Goal: Task Accomplishment & Management: Manage account settings

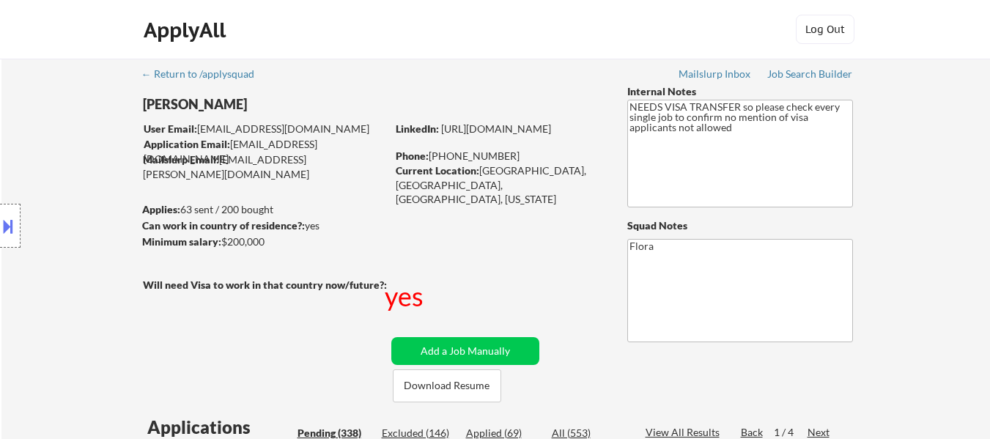
select select ""pending""
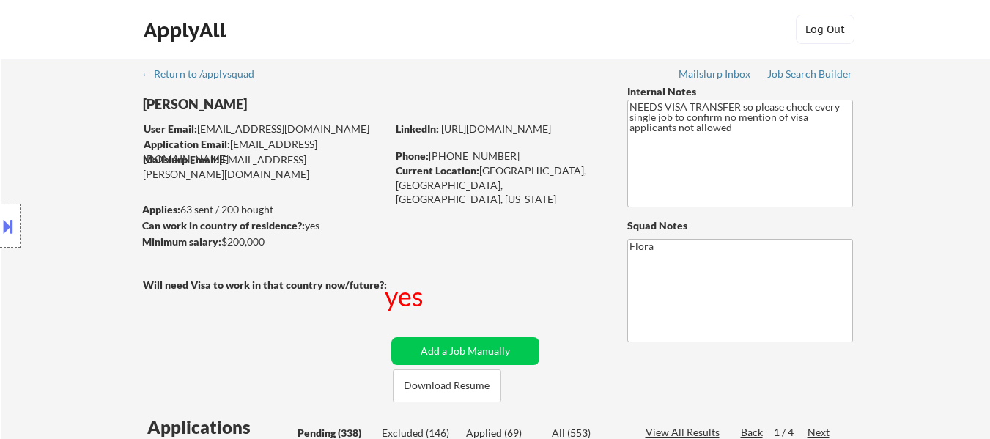
select select ""pending""
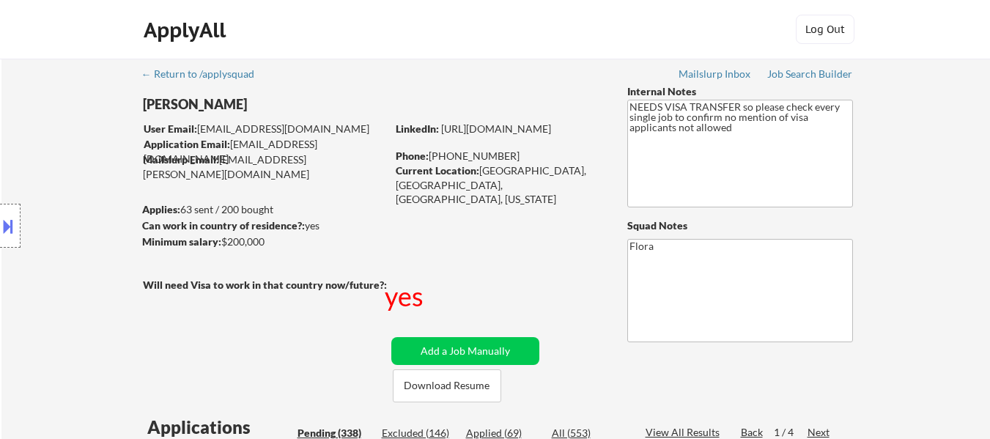
select select ""pending""
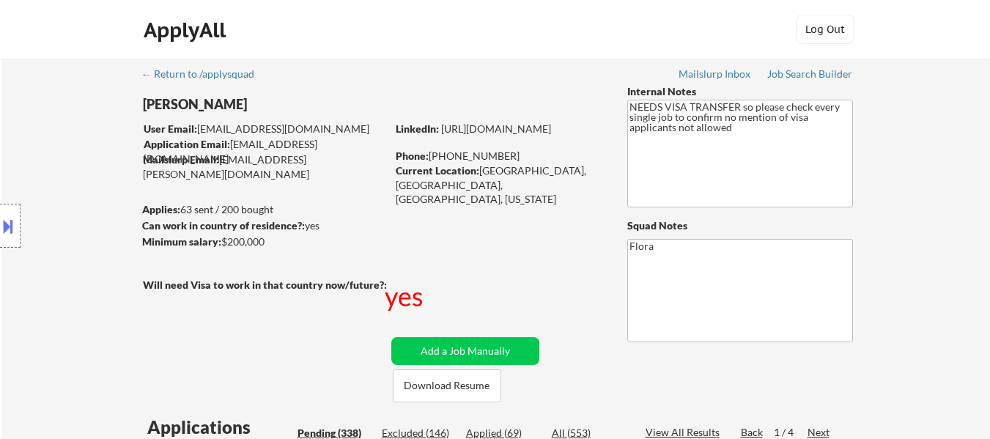
select select ""pending""
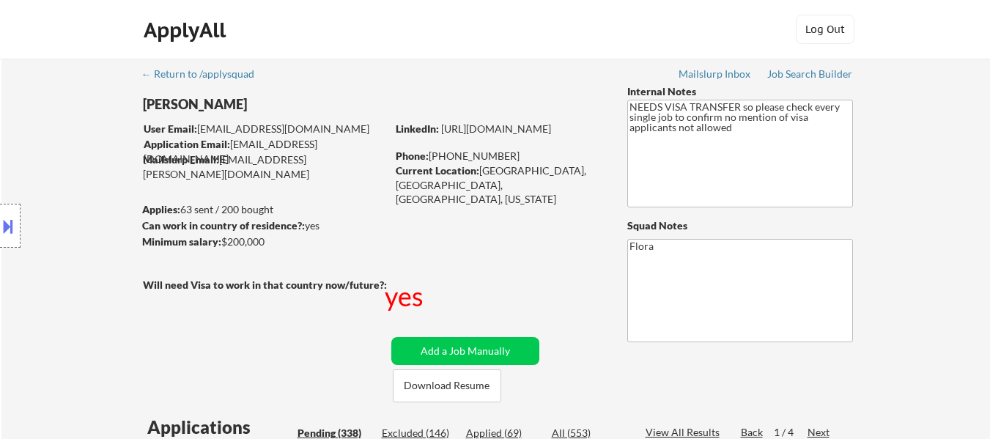
select select ""pending""
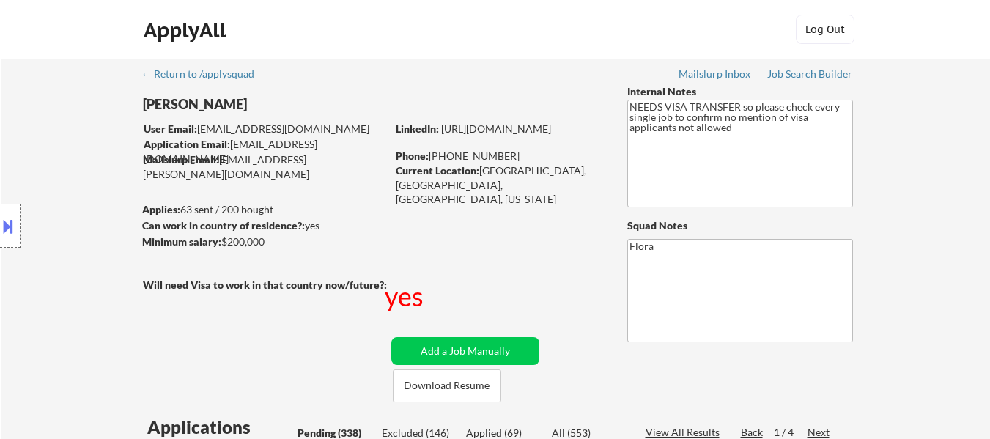
select select ""pending""
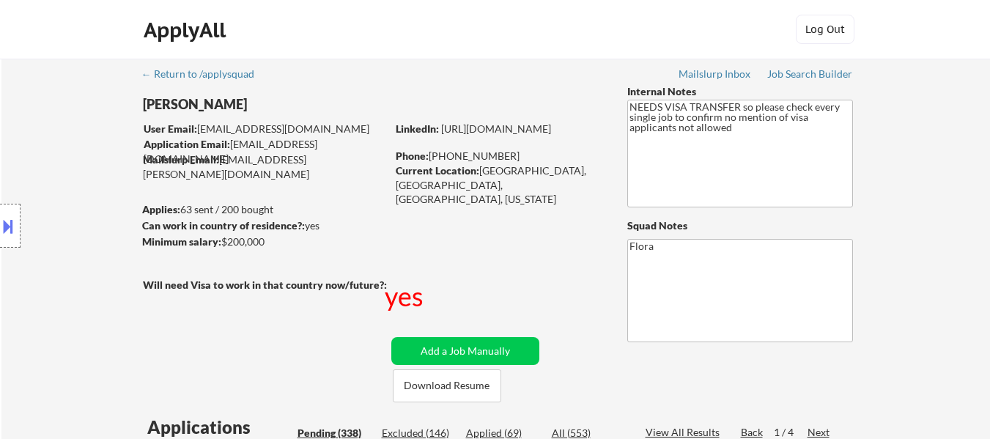
select select ""pending""
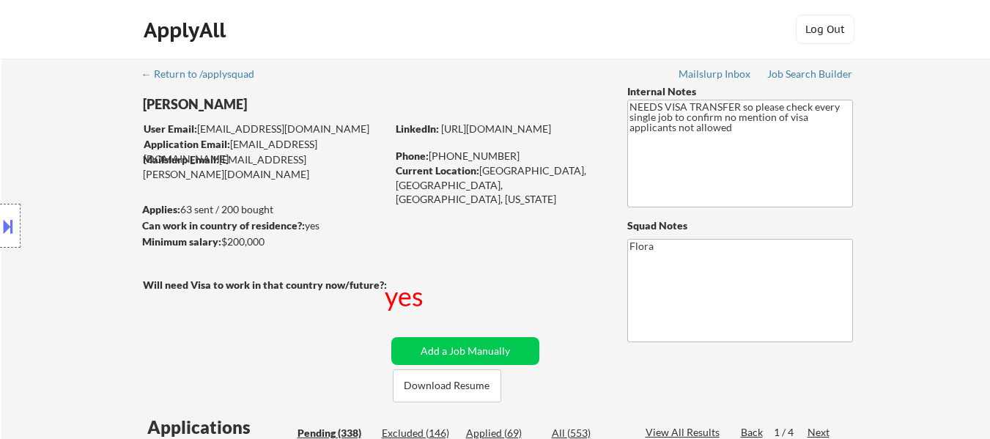
select select ""pending""
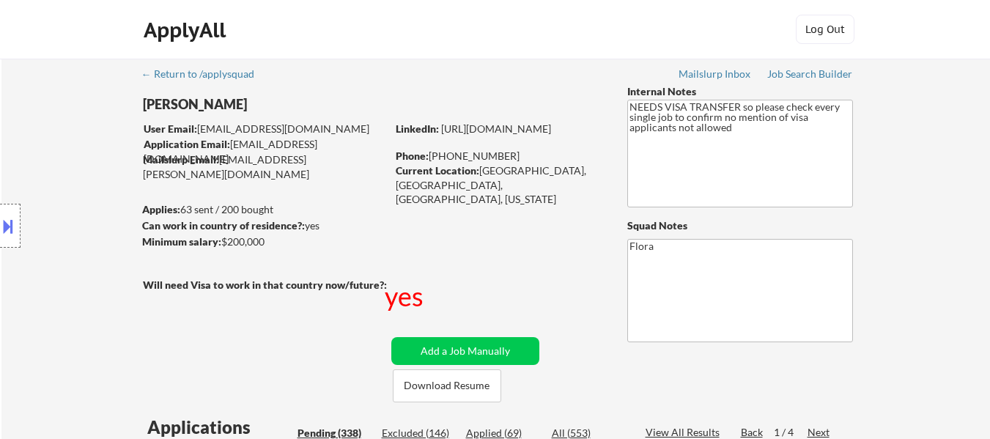
select select ""pending""
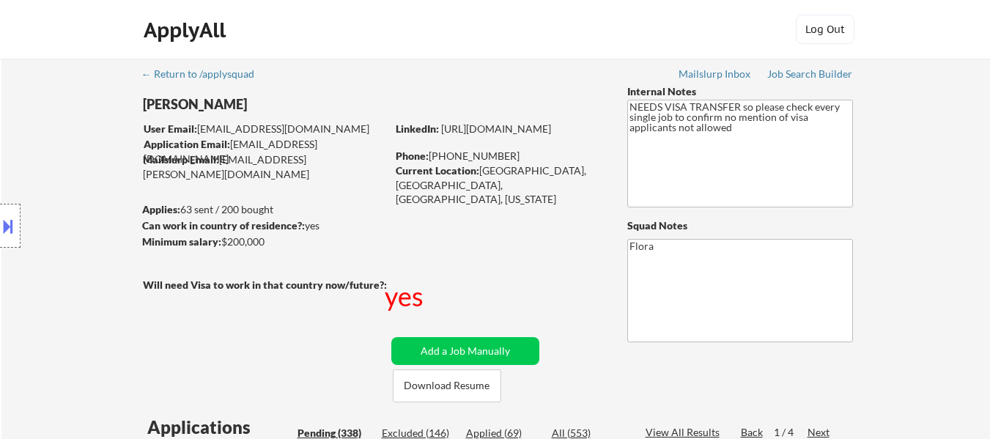
select select ""pending""
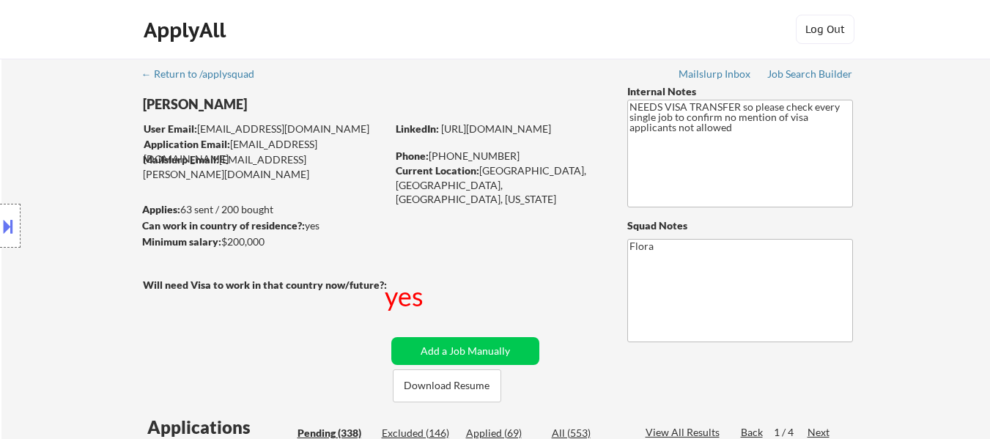
select select ""pending""
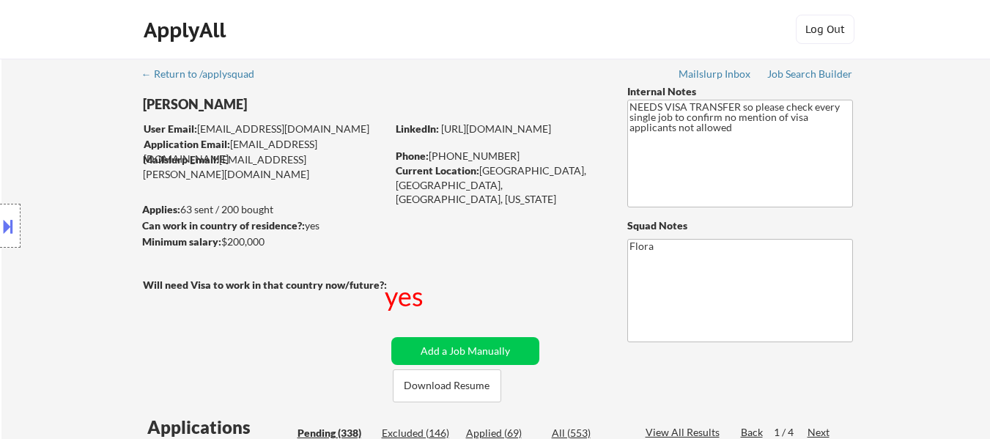
select select ""pending""
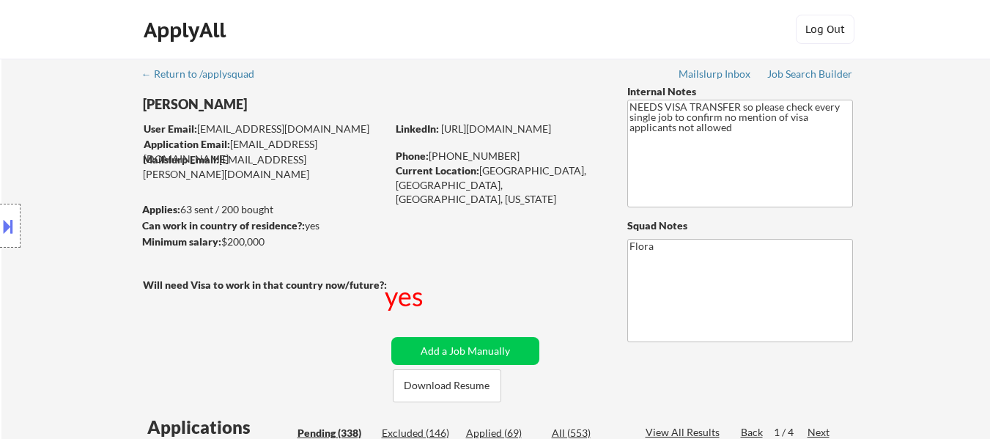
select select ""pending""
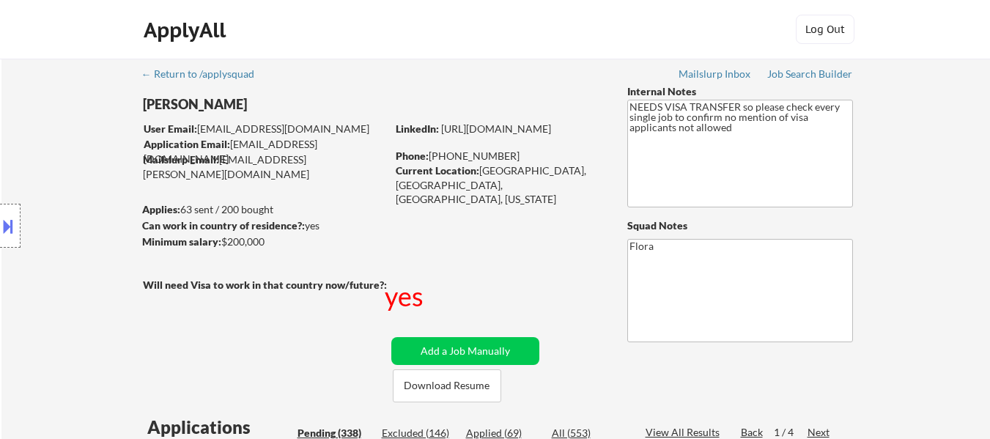
select select ""pending""
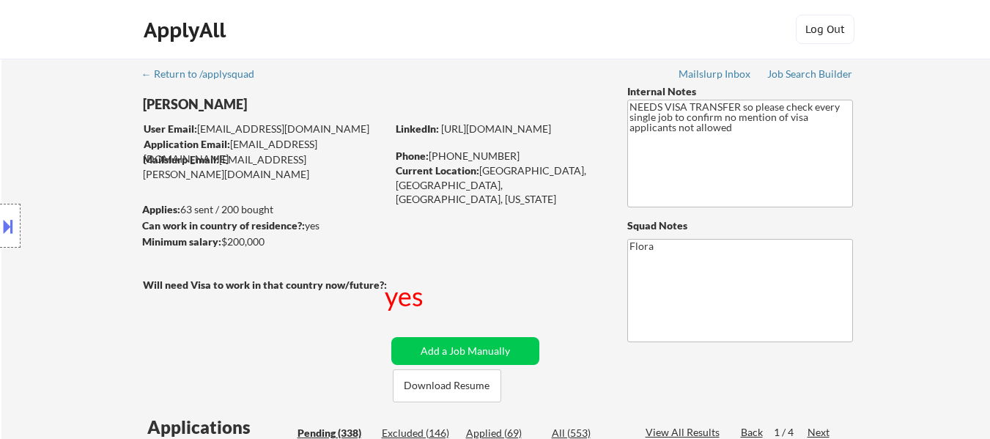
select select ""pending""
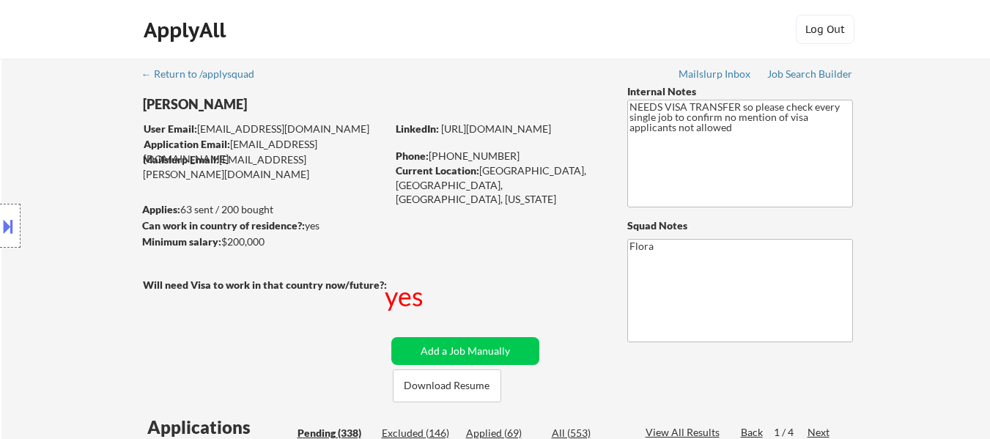
select select ""pending""
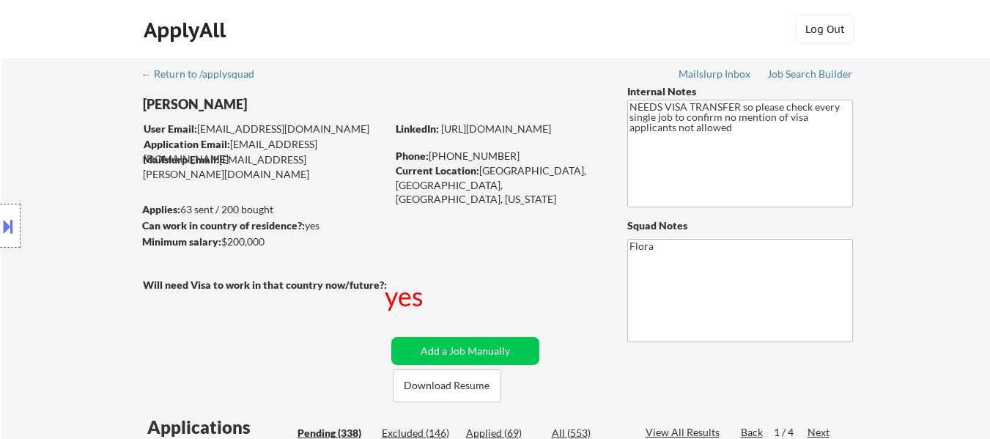
select select ""pending""
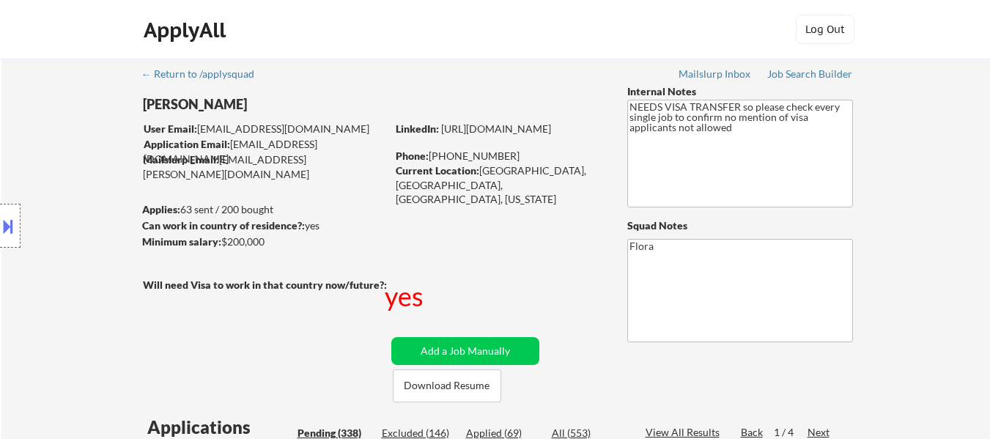
select select ""pending""
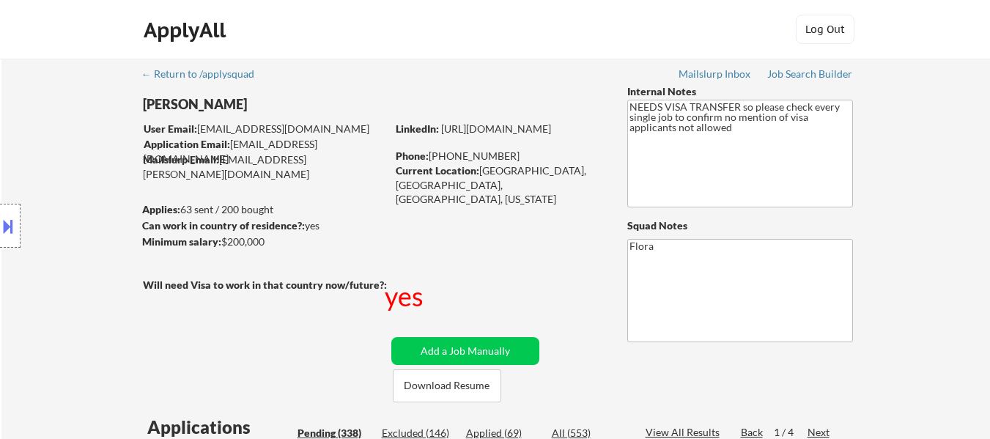
select select ""pending""
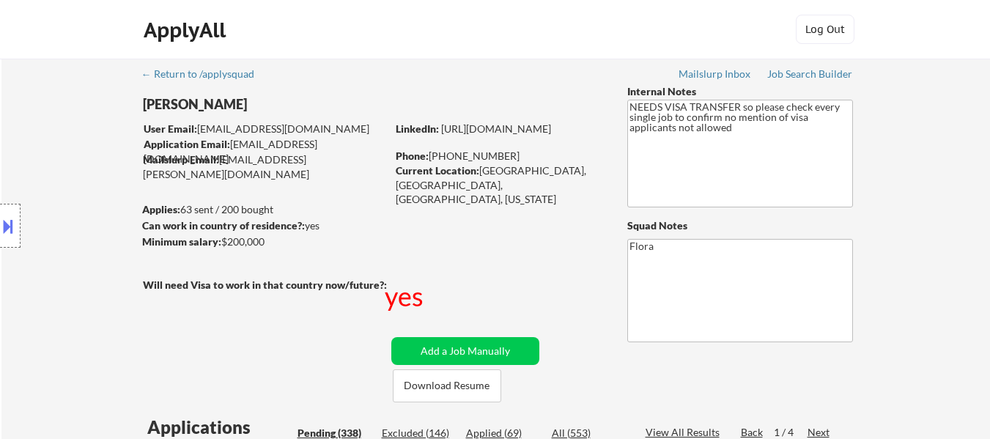
select select ""pending""
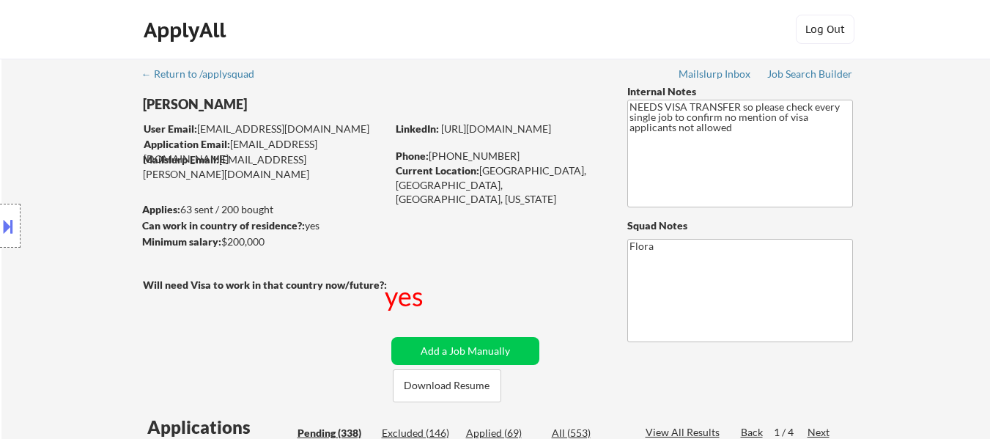
scroll to position [2419, 0]
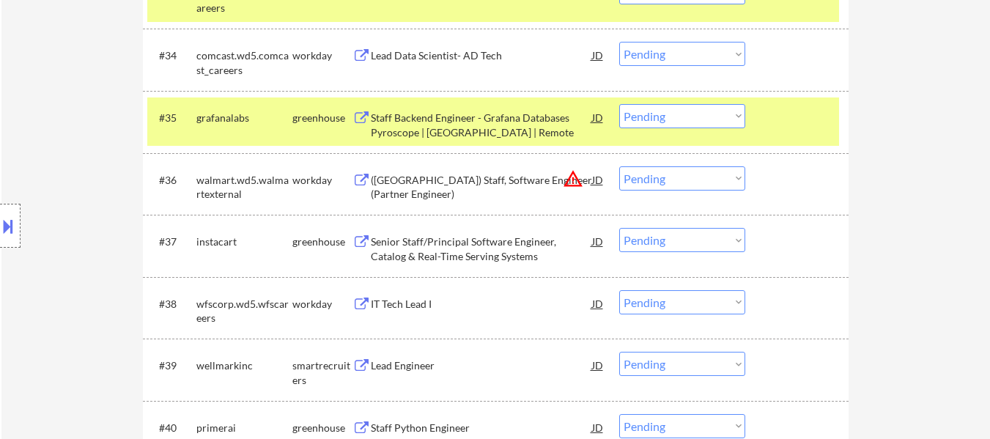
click at [780, 114] on div at bounding box center [799, 117] width 64 height 26
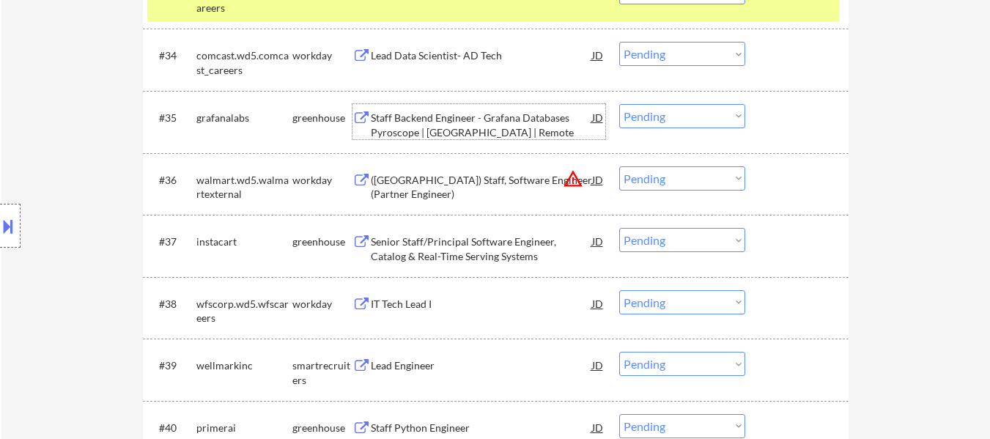
click at [465, 128] on div "Staff Backend Engineer - Grafana Databases Pyroscope | [GEOGRAPHIC_DATA] | Remo…" at bounding box center [481, 125] width 221 height 29
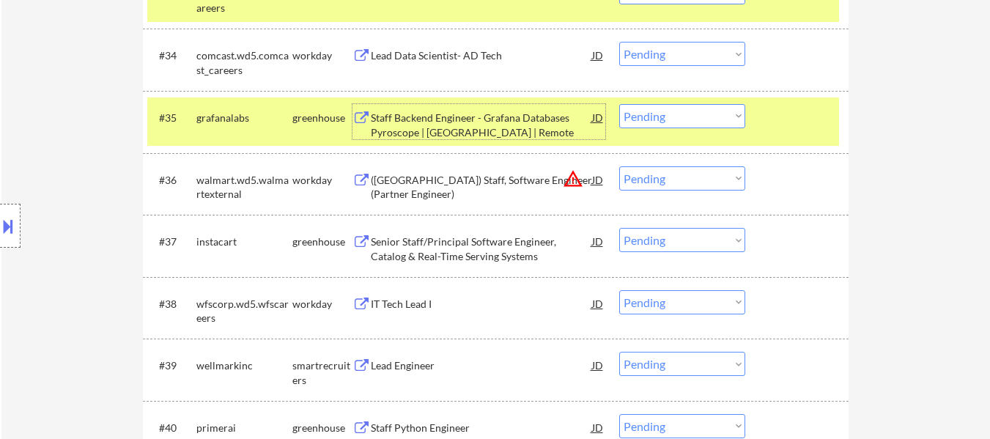
click at [690, 116] on select "Choose an option... Pending Applied Excluded (Questions) Excluded (Expired) Exc…" at bounding box center [682, 116] width 126 height 24
click at [619, 104] on select "Choose an option... Pending Applied Excluded (Questions) Excluded (Expired) Exc…" at bounding box center [682, 116] width 126 height 24
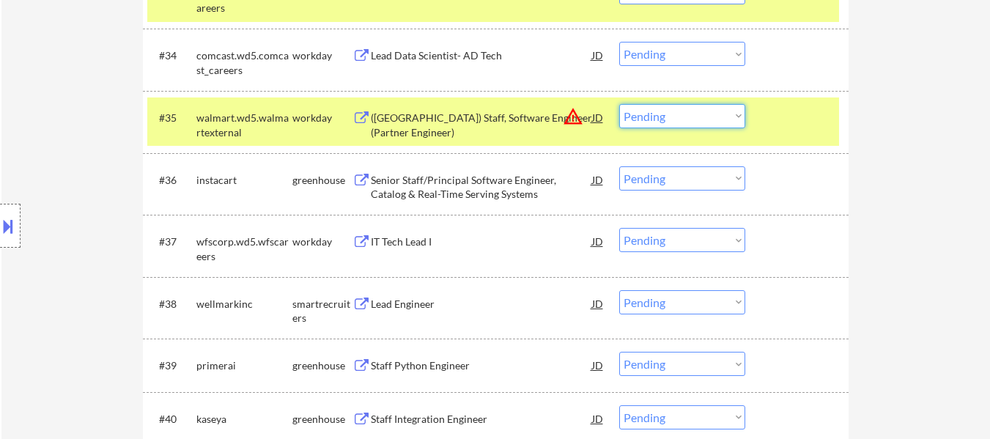
click at [726, 119] on select "Choose an option... Pending Applied Excluded (Questions) Excluded (Expired) Exc…" at bounding box center [682, 116] width 126 height 24
click at [619, 104] on select "Choose an option... Pending Applied Excluded (Questions) Excluded (Expired) Exc…" at bounding box center [682, 116] width 126 height 24
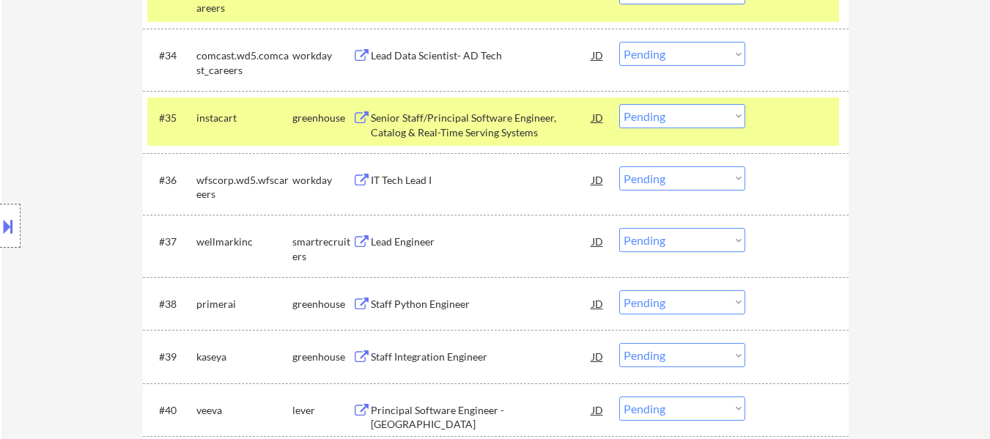
click at [786, 112] on div at bounding box center [799, 117] width 64 height 26
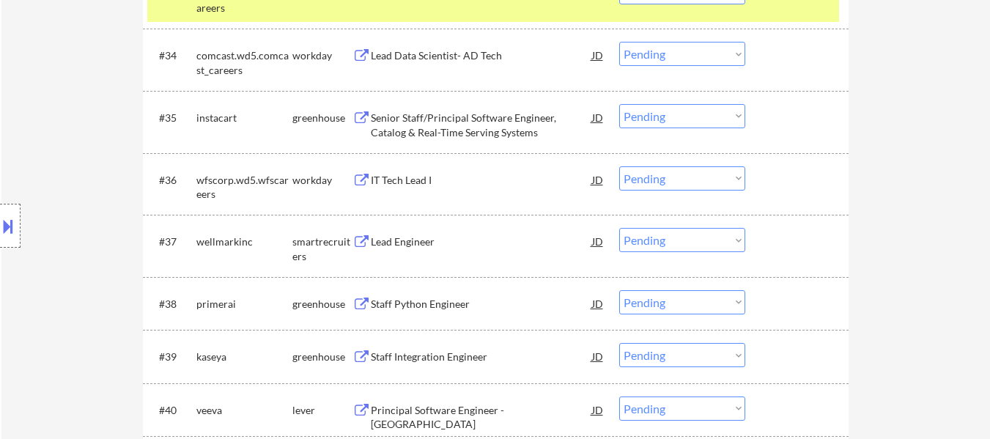
click at [418, 117] on div "Senior Staff/Principal Software Engineer, Catalog & Real-Time Serving Systems" at bounding box center [481, 125] width 221 height 29
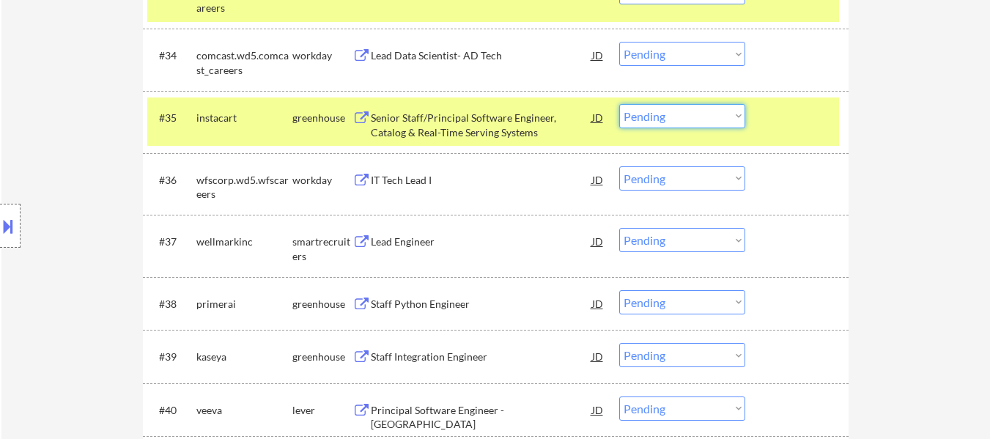
click at [715, 108] on select "Choose an option... Pending Applied Excluded (Questions) Excluded (Expired) Exc…" at bounding box center [682, 116] width 126 height 24
click at [619, 104] on select "Choose an option... Pending Applied Excluded (Questions) Excluded (Expired) Exc…" at bounding box center [682, 116] width 126 height 24
select select ""pending""
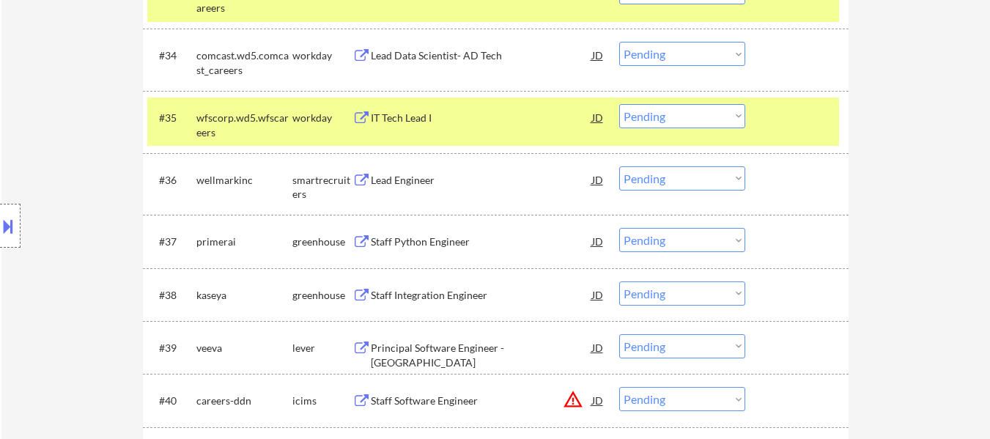
click at [805, 103] on div "#35 wfscorp.wd5.wfscareers workday IT Tech Lead I JD warning_amber Choose an op…" at bounding box center [493, 121] width 692 height 48
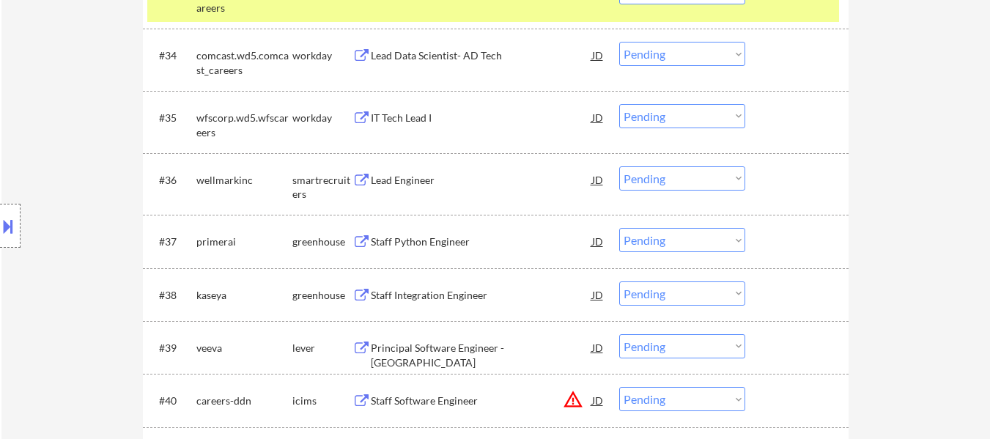
click at [421, 182] on div "Lead Engineer" at bounding box center [481, 180] width 221 height 15
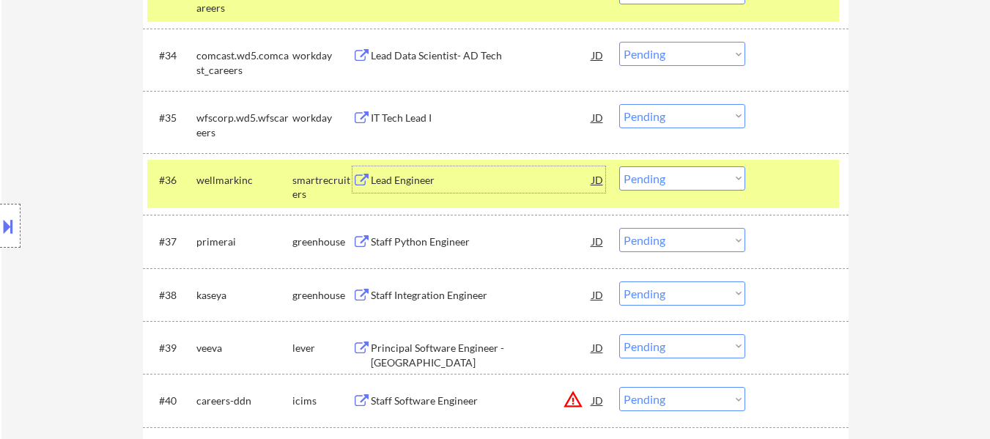
click at [722, 179] on select "Choose an option... Pending Applied Excluded (Questions) Excluded (Expired) Exc…" at bounding box center [682, 178] width 126 height 24
click at [619, 166] on select "Choose an option... Pending Applied Excluded (Questions) Excluded (Expired) Exc…" at bounding box center [682, 178] width 126 height 24
click at [460, 245] on div "Staff Python Engineer" at bounding box center [481, 242] width 221 height 15
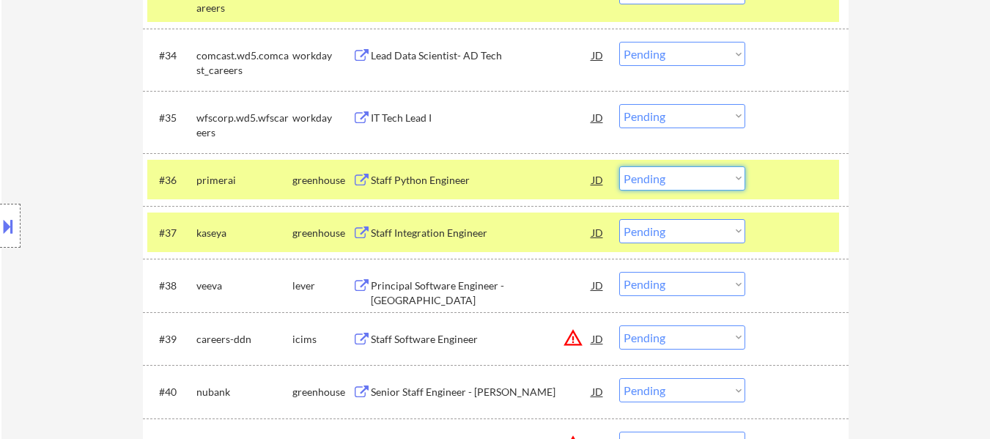
drag, startPoint x: 720, startPoint y: 175, endPoint x: 722, endPoint y: 190, distance: 14.7
click at [720, 175] on select "Choose an option... Pending Applied Excluded (Questions) Excluded (Expired) Exc…" at bounding box center [682, 178] width 126 height 24
click at [619, 166] on select "Choose an option... Pending Applied Excluded (Questions) Excluded (Expired) Exc…" at bounding box center [682, 178] width 126 height 24
click at [463, 232] on div "Staff Integration Engineer" at bounding box center [481, 233] width 221 height 15
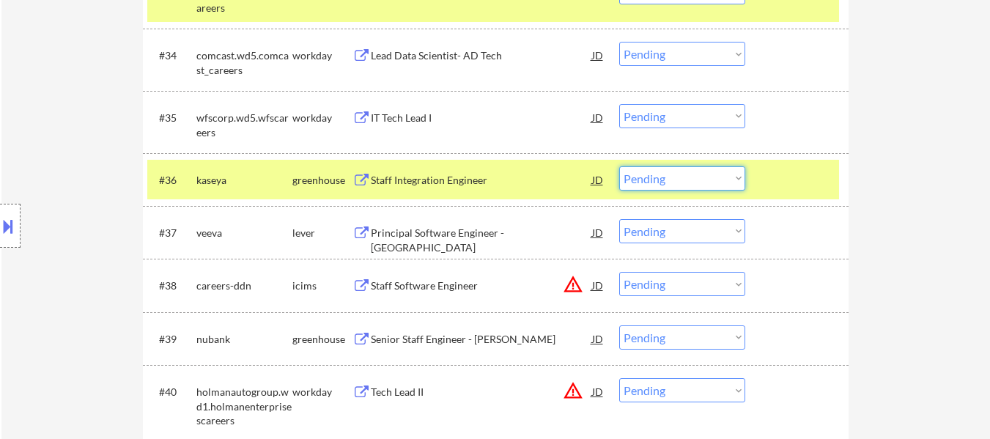
click at [695, 182] on select "Choose an option... Pending Applied Excluded (Questions) Excluded (Expired) Exc…" at bounding box center [682, 178] width 126 height 24
click at [619, 166] on select "Choose an option... Pending Applied Excluded (Questions) Excluded (Expired) Exc…" at bounding box center [682, 178] width 126 height 24
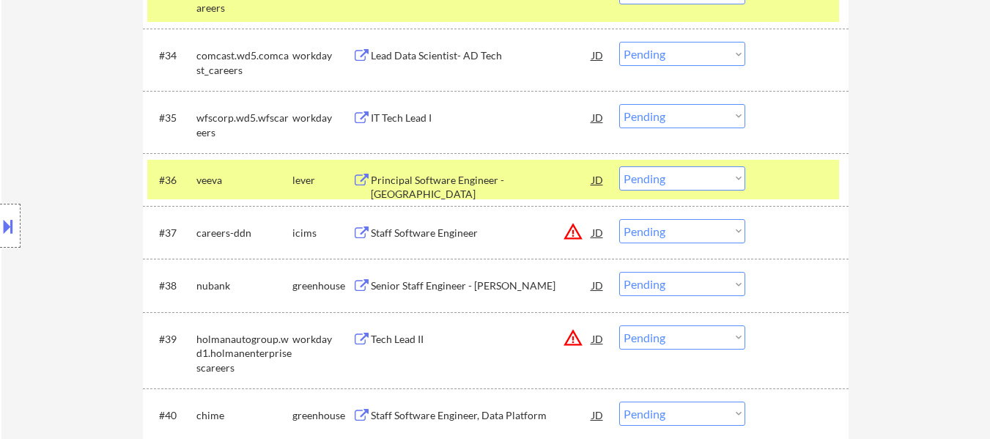
click at [796, 168] on div at bounding box center [799, 179] width 64 height 26
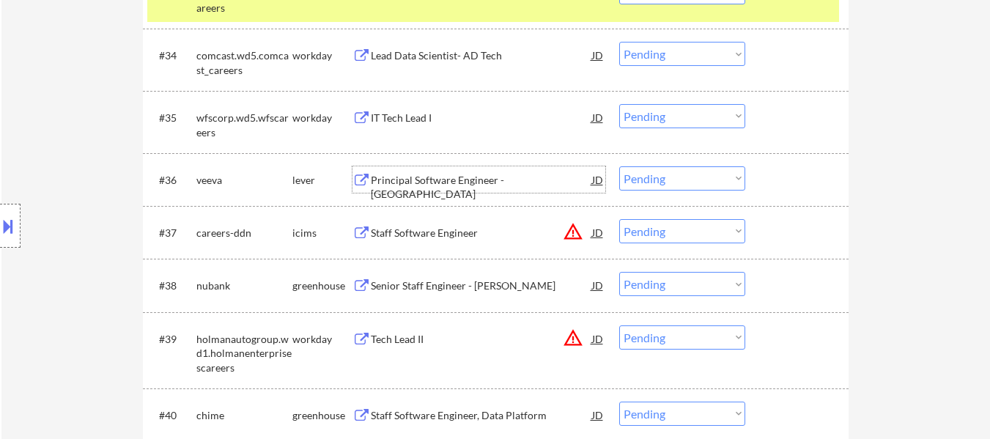
click at [506, 175] on div "Principal Software Engineer - [GEOGRAPHIC_DATA]" at bounding box center [481, 187] width 221 height 29
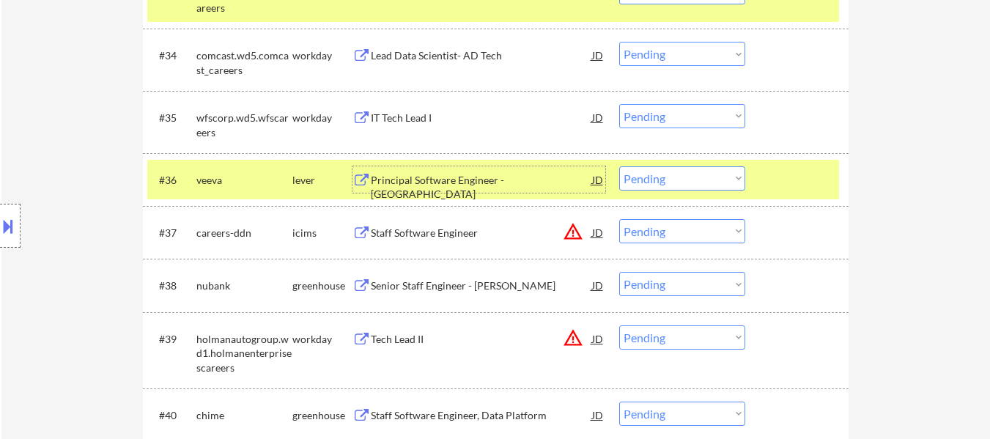
click at [707, 170] on select "Choose an option... Pending Applied Excluded (Questions) Excluded (Expired) Exc…" at bounding box center [682, 178] width 126 height 24
click at [619, 166] on select "Choose an option... Pending Applied Excluded (Questions) Excluded (Expired) Exc…" at bounding box center [682, 178] width 126 height 24
click at [484, 280] on div "Senior Staff Engineer - [PERSON_NAME]" at bounding box center [481, 286] width 221 height 15
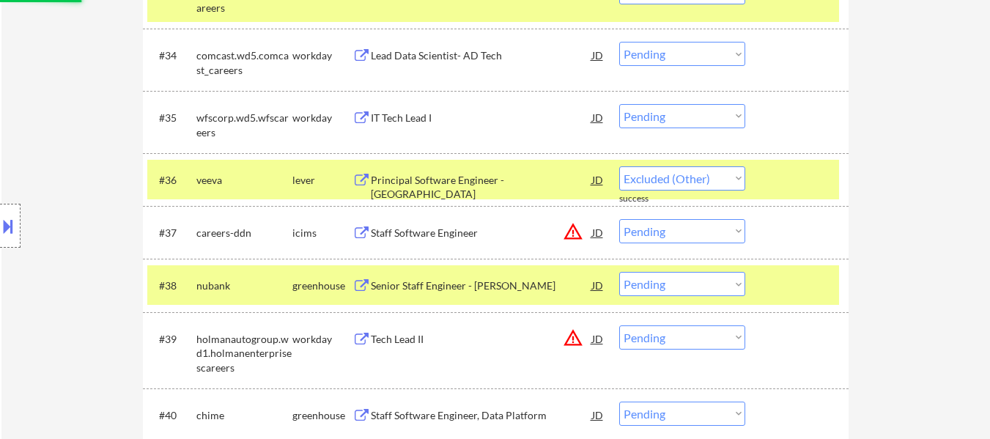
select select ""pending""
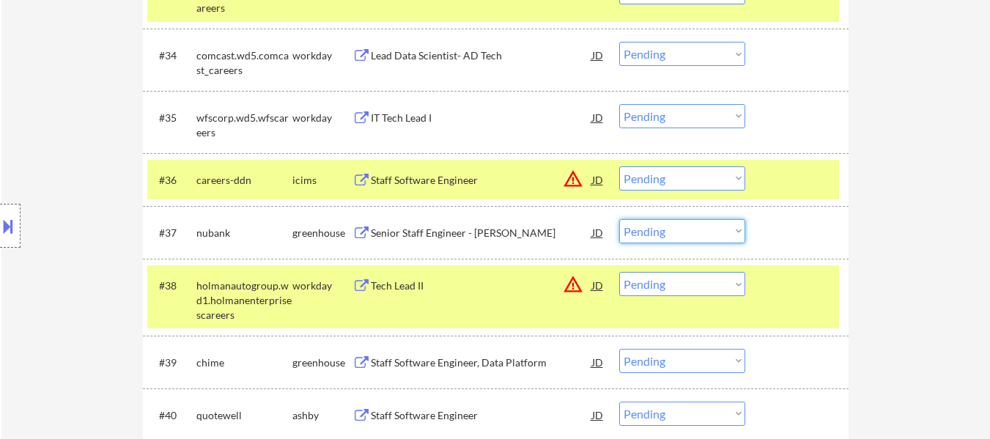
click at [646, 236] on select "Choose an option... Pending Applied Excluded (Questions) Excluded (Expired) Exc…" at bounding box center [682, 231] width 126 height 24
click at [619, 219] on select "Choose an option... Pending Applied Excluded (Questions) Excluded (Expired) Exc…" at bounding box center [682, 231] width 126 height 24
select select ""pending""
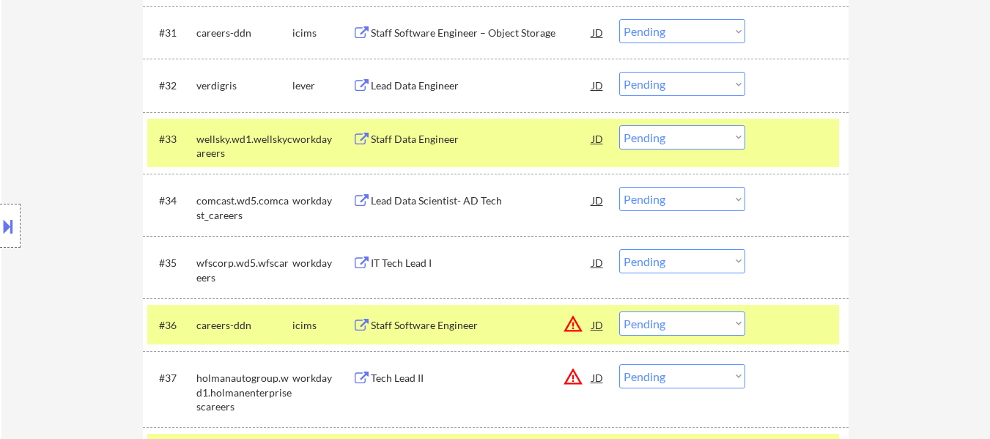
scroll to position [2272, 0]
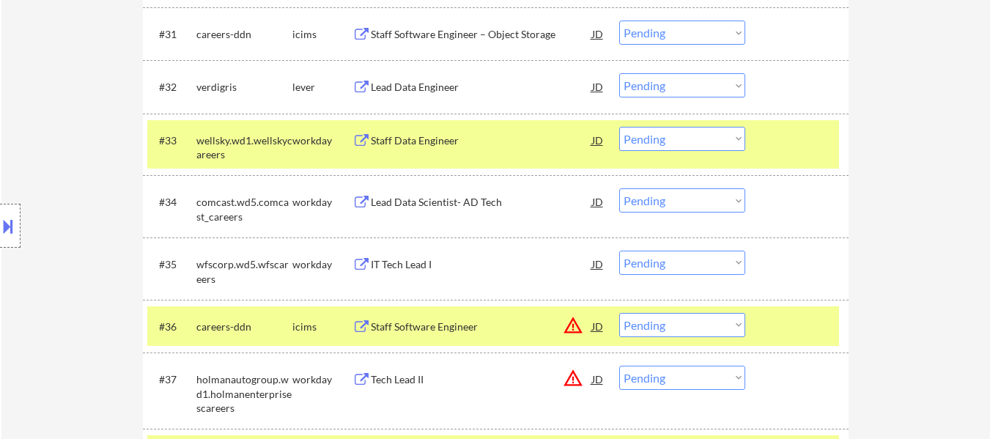
click at [768, 141] on div at bounding box center [799, 140] width 64 height 26
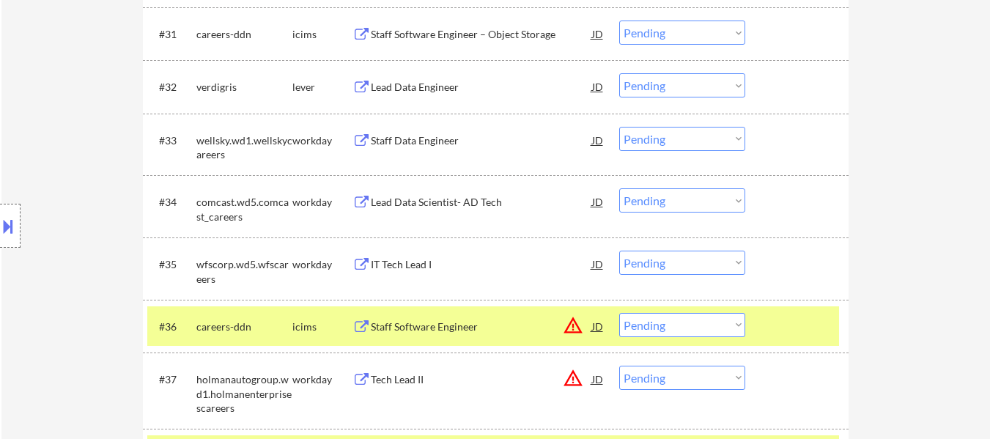
click at [772, 320] on div at bounding box center [799, 326] width 64 height 26
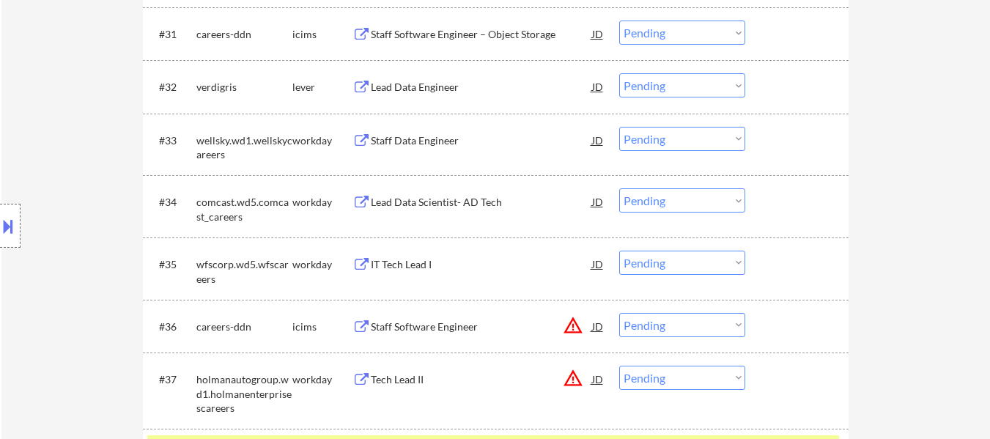
scroll to position [2419, 0]
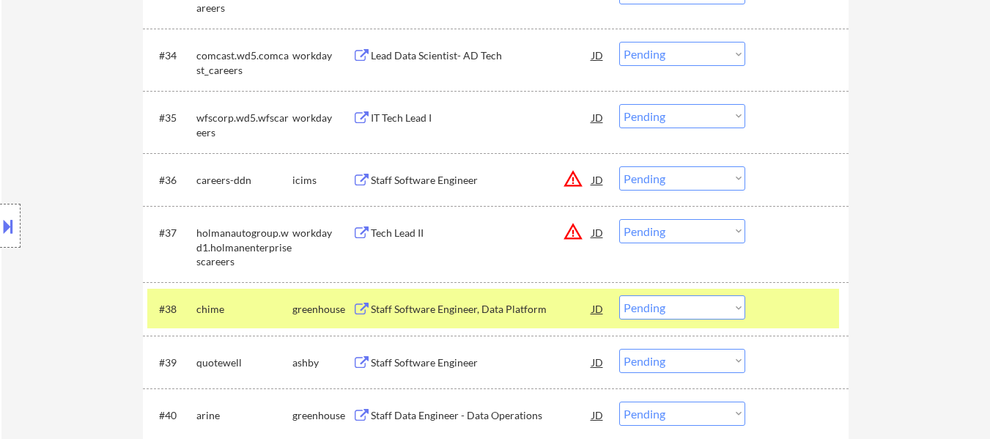
click at [768, 301] on div at bounding box center [799, 308] width 64 height 26
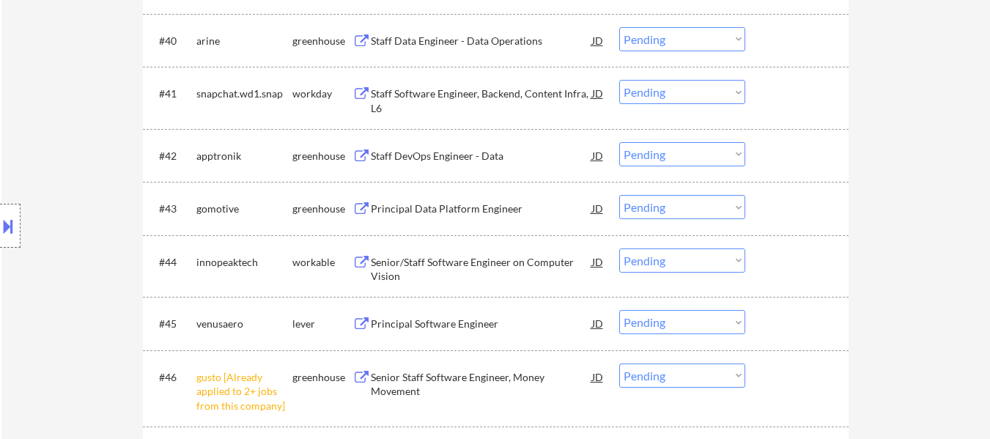
scroll to position [2932, 0]
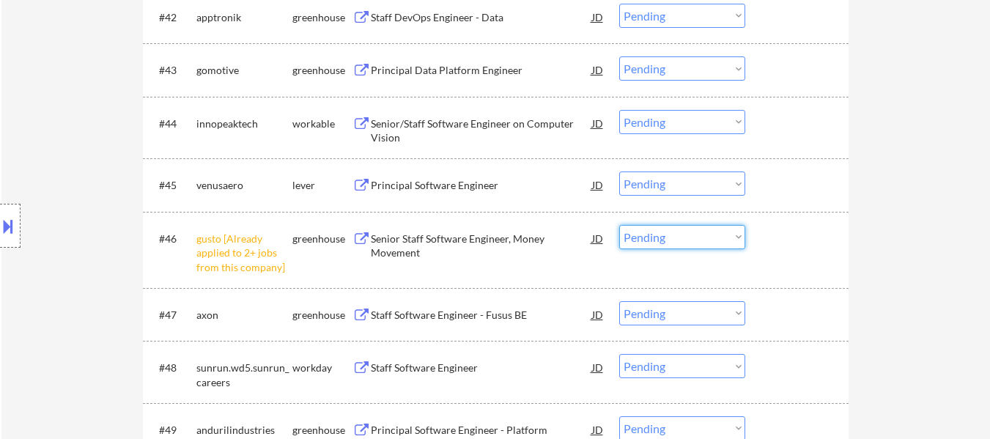
click at [715, 233] on select "Choose an option... Pending Applied Excluded (Questions) Excluded (Expired) Exc…" at bounding box center [682, 237] width 126 height 24
click at [619, 225] on select "Choose an option... Pending Applied Excluded (Questions) Excluded (Expired) Exc…" at bounding box center [682, 237] width 126 height 24
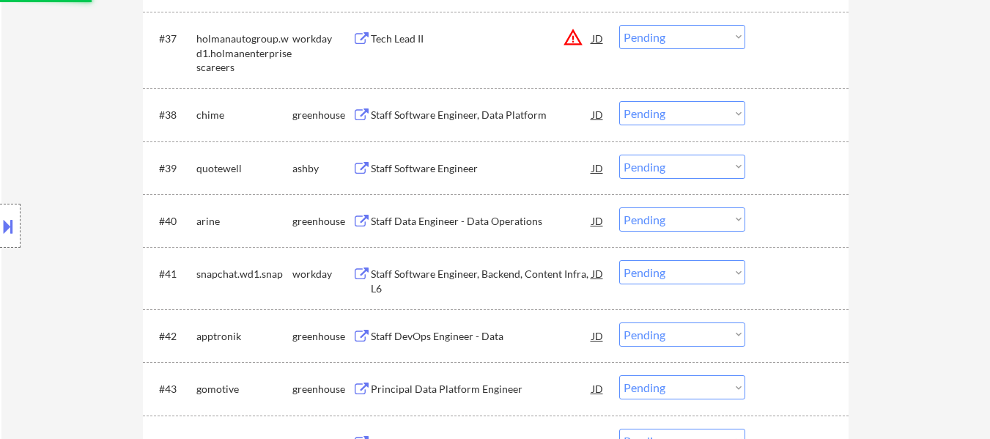
scroll to position [2345, 0]
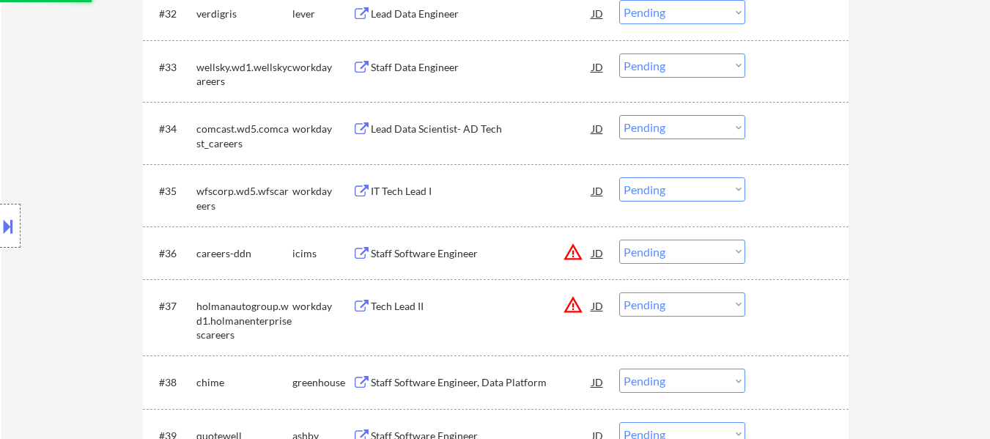
select select ""pending""
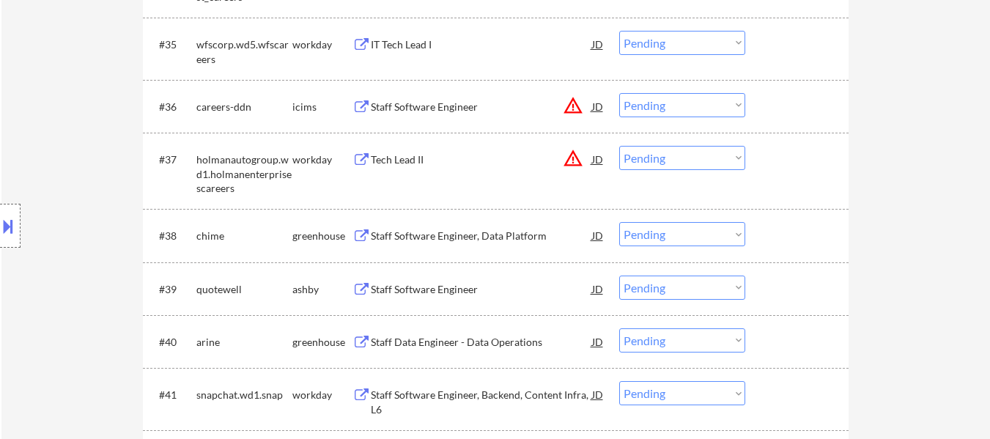
click at [464, 231] on div "Staff Software Engineer, Data Platform" at bounding box center [481, 236] width 221 height 15
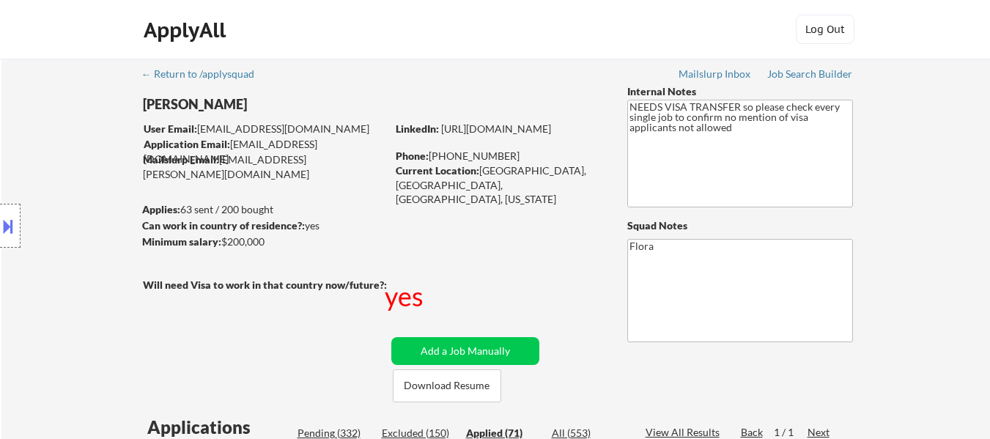
select select ""applied""
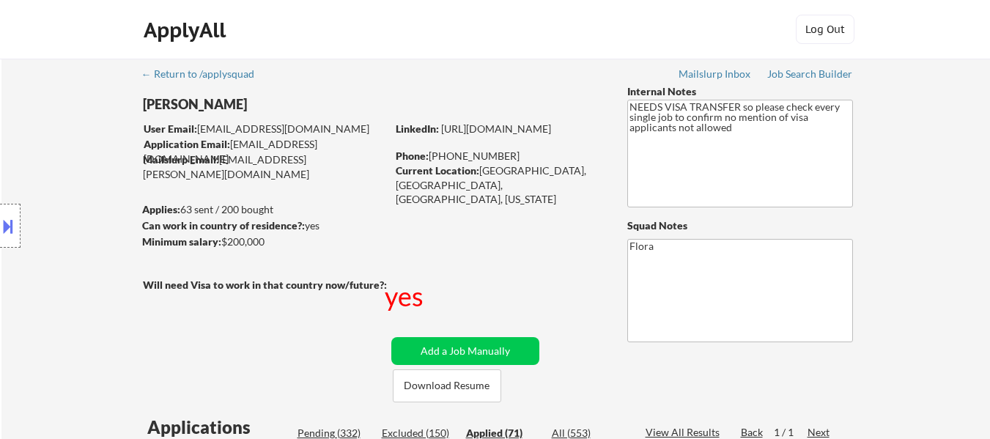
select select ""applied""
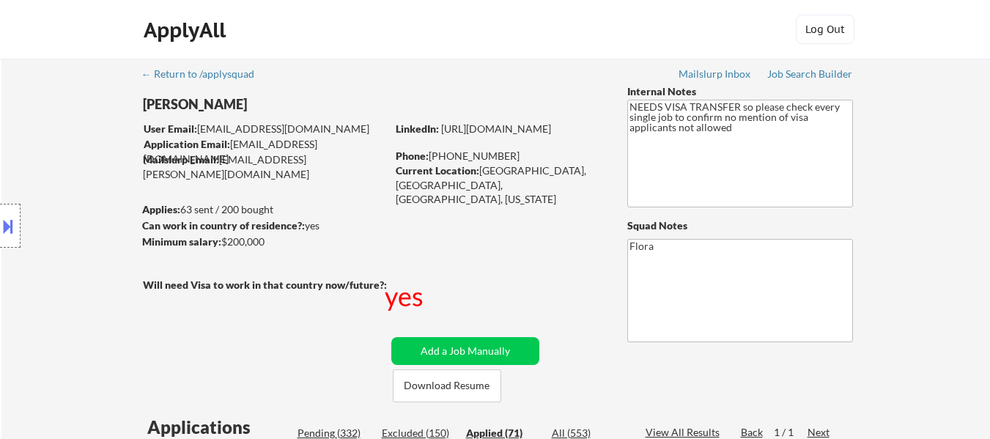
select select ""applied""
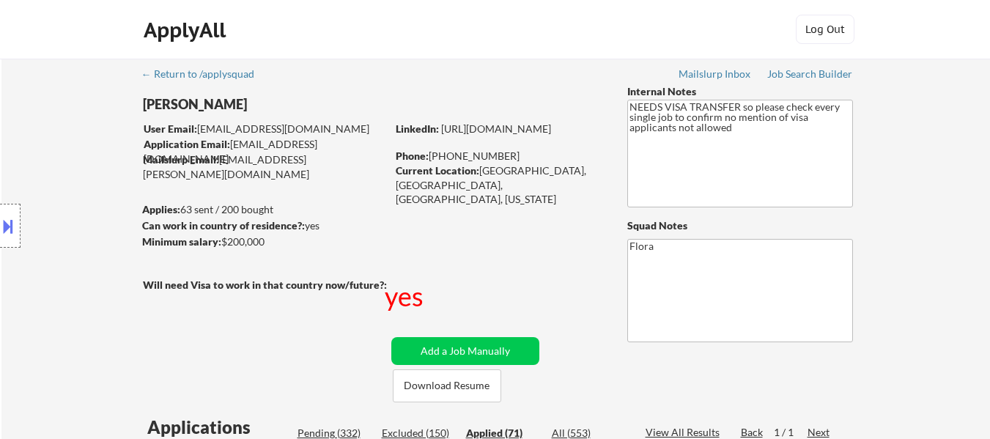
select select ""applied""
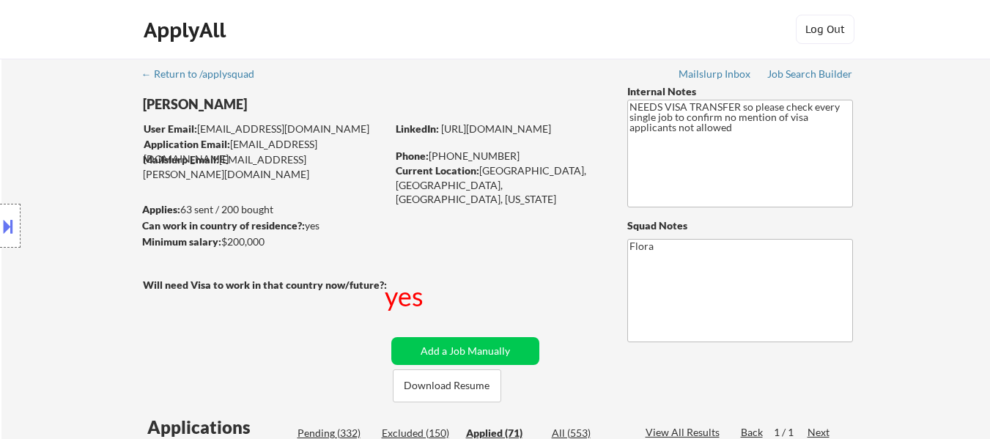
select select ""applied""
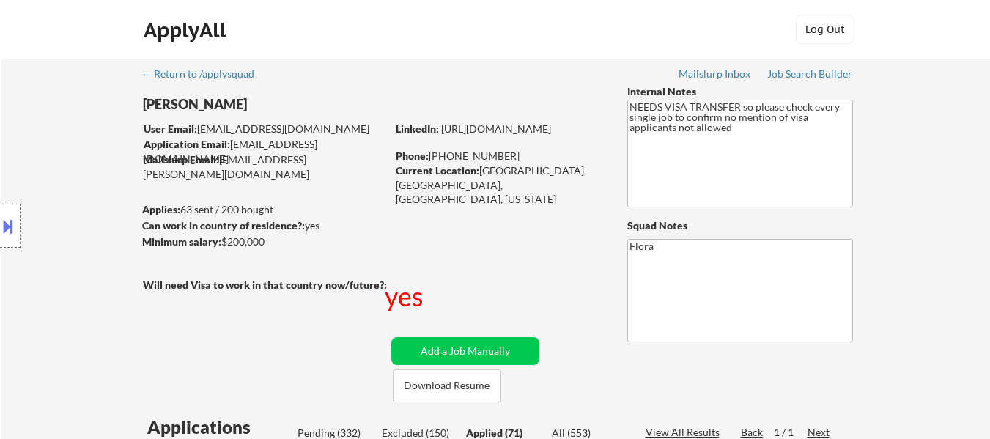
select select ""applied""
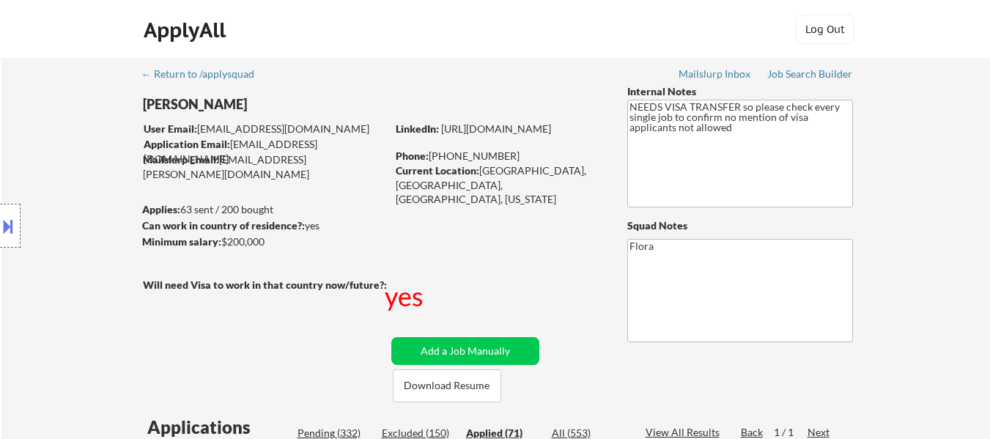
select select ""applied""
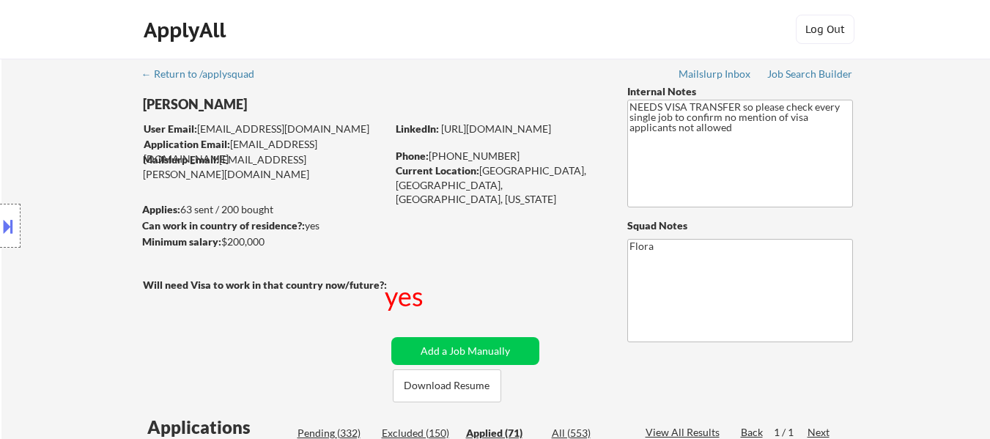
select select ""applied""
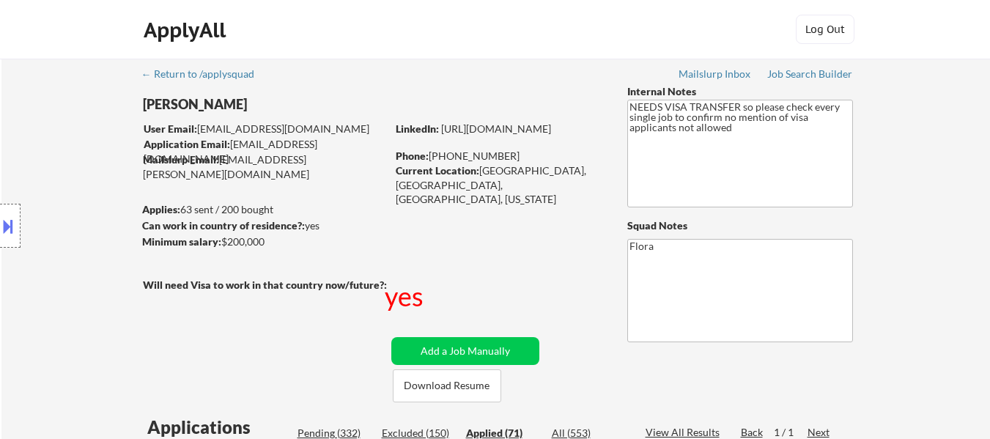
select select ""applied""
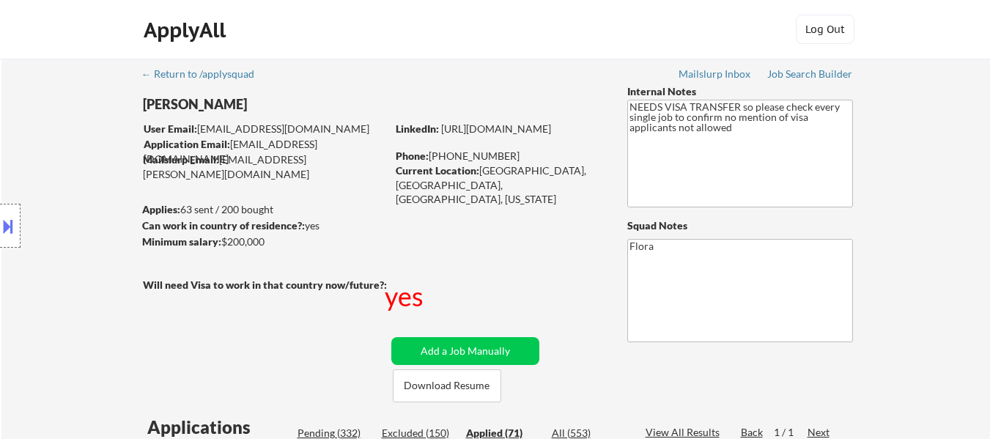
select select ""applied""
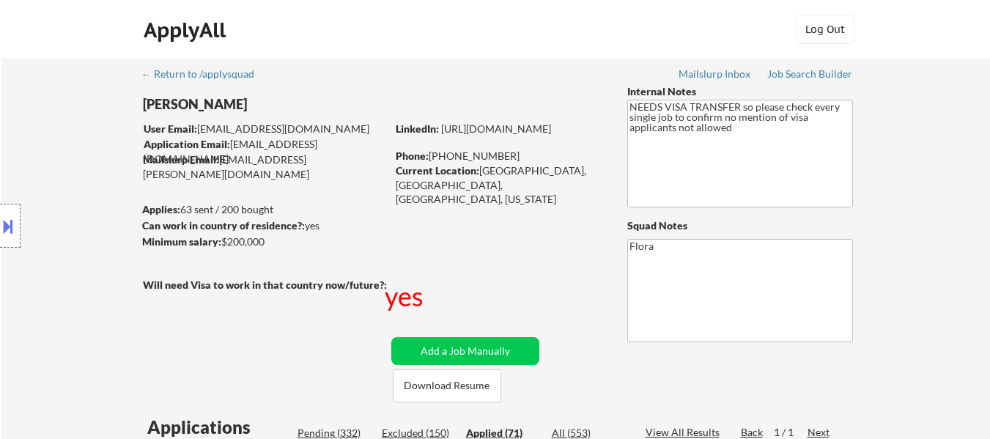
select select ""applied""
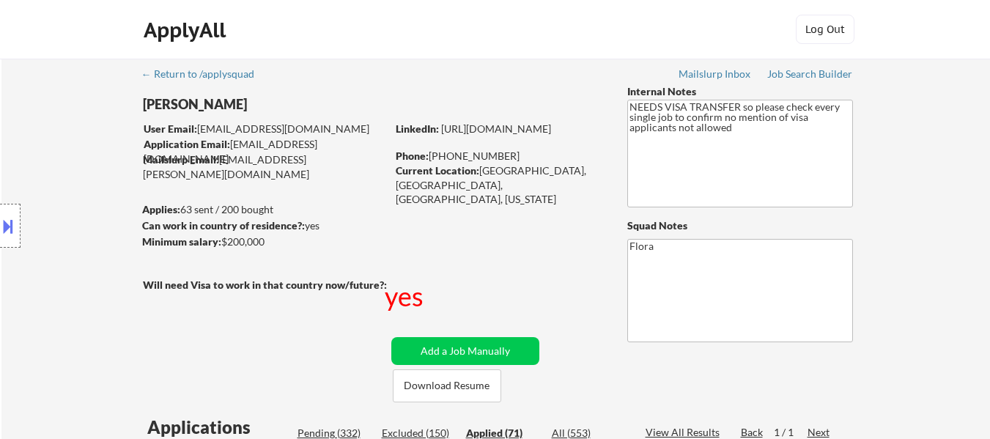
select select ""applied""
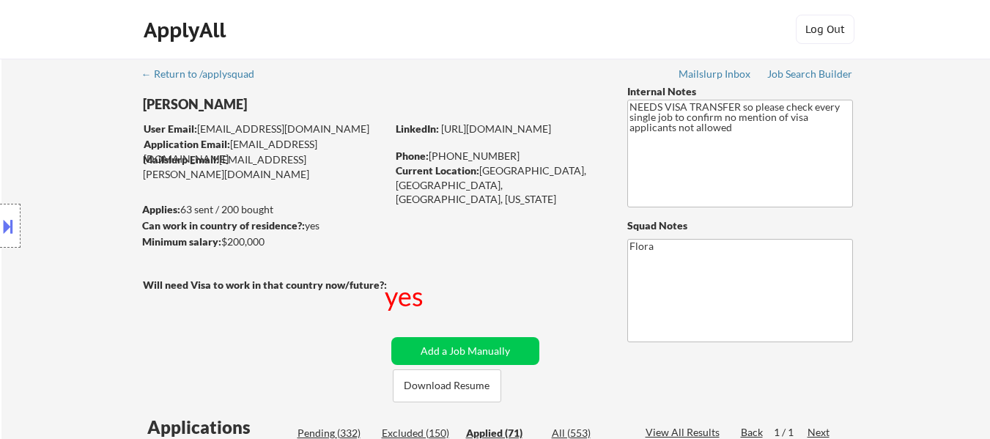
select select ""applied""
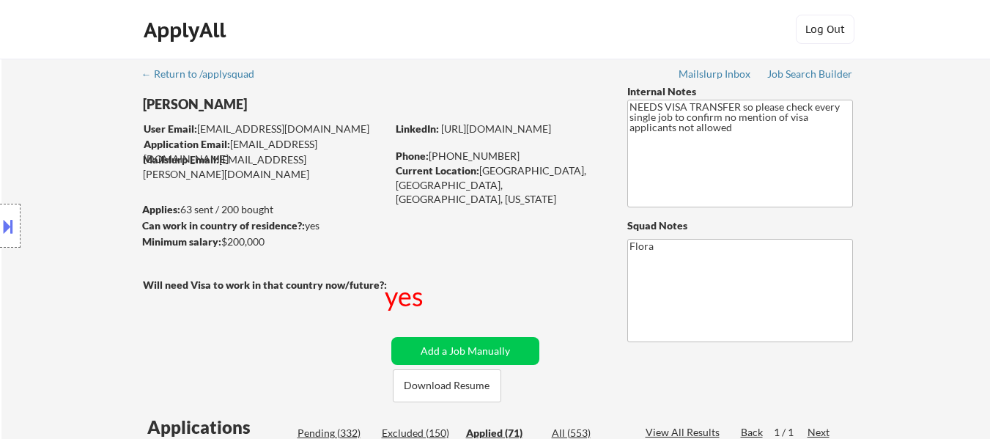
select select ""applied""
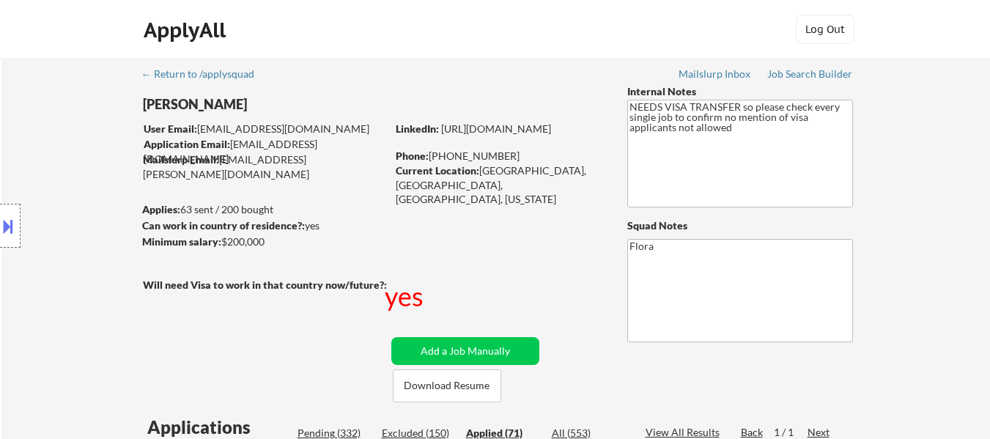
select select ""applied""
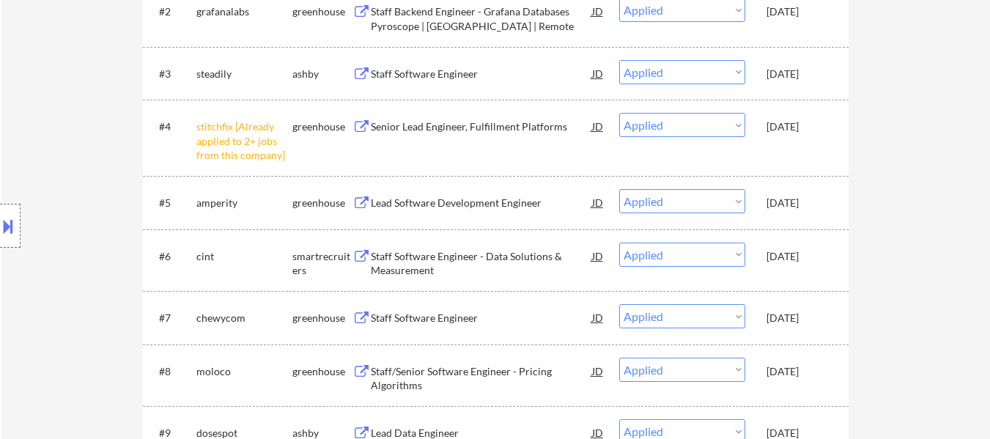
scroll to position [660, 0]
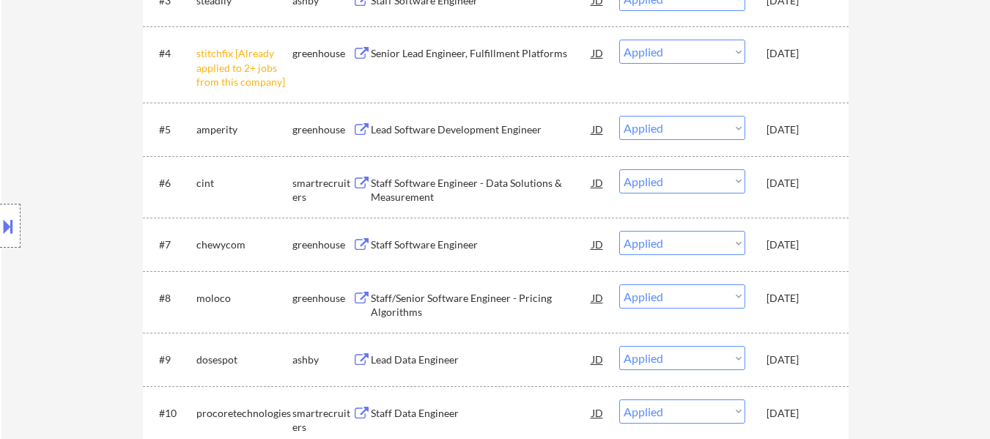
select select ""applied""
